Goal: Task Accomplishment & Management: Manage account settings

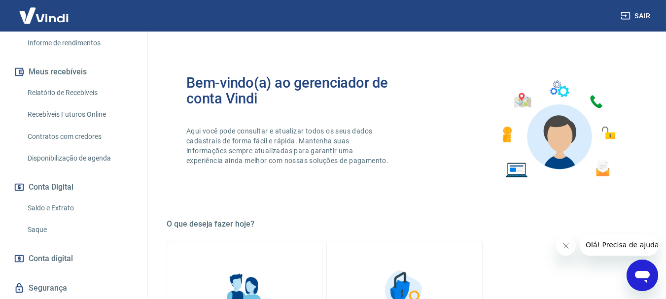
scroll to position [197, 0]
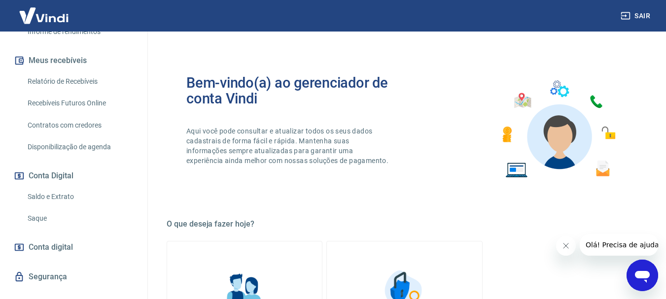
click at [59, 197] on link "Saldo e Extrato" at bounding box center [80, 197] width 112 height 20
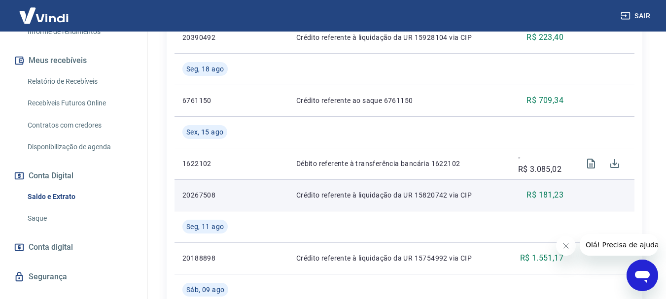
scroll to position [395, 0]
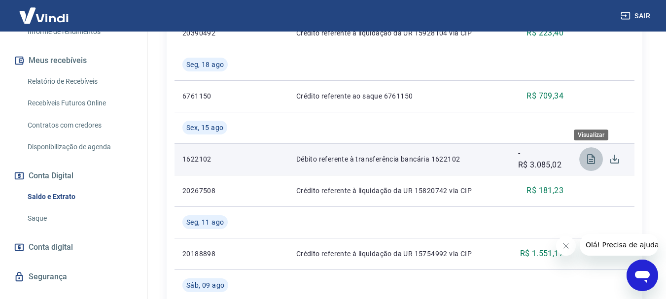
click at [591, 162] on icon "Visualizar" at bounding box center [592, 159] width 8 height 10
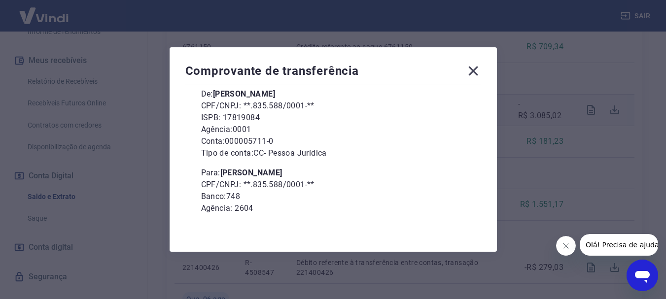
scroll to position [0, 0]
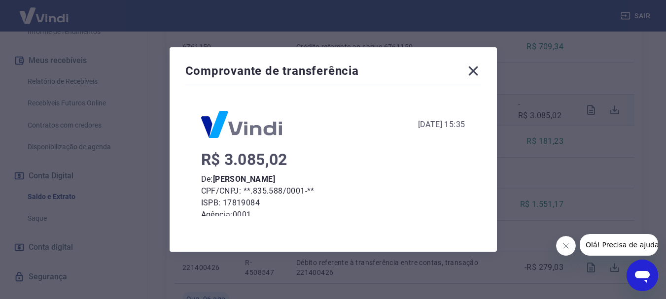
click at [477, 71] on icon at bounding box center [473, 71] width 9 height 9
